Goal: Task Accomplishment & Management: Use online tool/utility

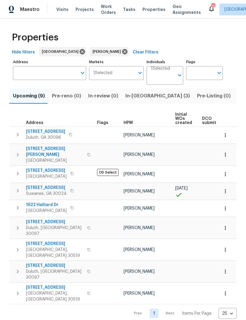
click at [107, 11] on span "Work Orders" at bounding box center [108, 10] width 15 height 12
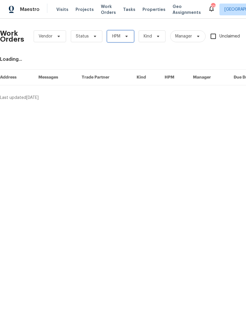
click at [129, 36] on span "HPM" at bounding box center [120, 36] width 27 height 12
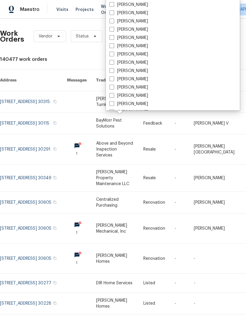
scroll to position [395, 0]
click at [114, 37] on label "[PERSON_NAME]" at bounding box center [128, 38] width 39 height 6
click at [113, 37] on input "[PERSON_NAME]" at bounding box center [111, 37] width 4 height 4
checkbox input "true"
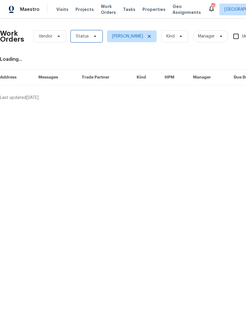
click at [94, 36] on icon at bounding box center [95, 36] width 2 height 1
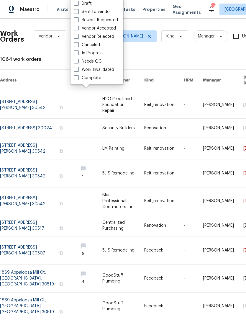
click at [76, 63] on span at bounding box center [76, 61] width 5 height 5
click at [76, 62] on input "Needs QC" at bounding box center [76, 60] width 4 height 4
checkbox input "true"
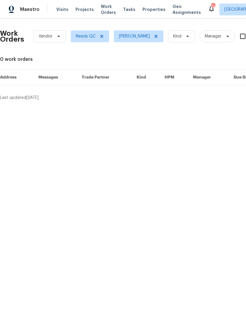
click at [106, 14] on span "Work Orders" at bounding box center [108, 10] width 15 height 12
click at [106, 9] on span "Work Orders" at bounding box center [108, 10] width 15 height 12
